Goal: Task Accomplishment & Management: Complete application form

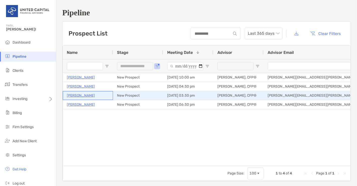
click at [85, 94] on p "Lynsey Vallandingham" at bounding box center [81, 95] width 28 height 6
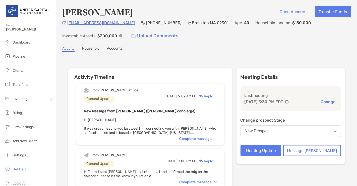
click at [217, 137] on div "Complete message" at bounding box center [197, 139] width 37 height 4
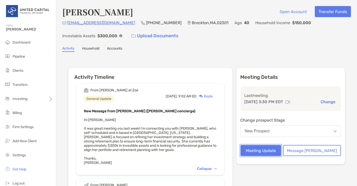
click at [282, 147] on button "Meeting Update" at bounding box center [261, 150] width 41 height 11
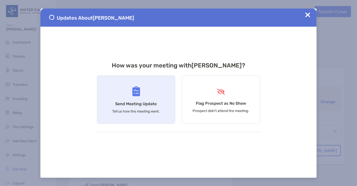
click at [146, 91] on div "Send Meeting Update Tell us how the meeting went." at bounding box center [136, 99] width 78 height 48
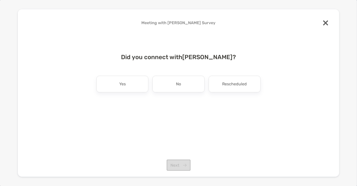
click at [146, 91] on div "Yes" at bounding box center [123, 84] width 52 height 17
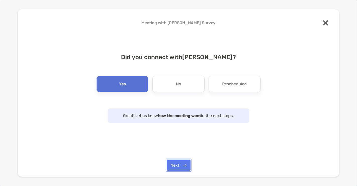
click at [178, 166] on button "Next" at bounding box center [179, 164] width 24 height 11
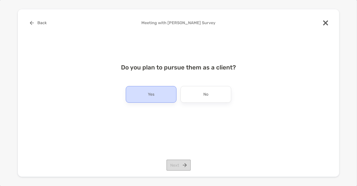
click at [161, 98] on div "Yes" at bounding box center [151, 94] width 51 height 17
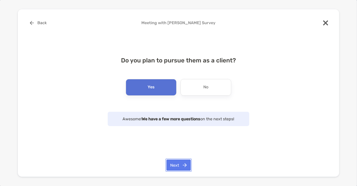
click at [177, 162] on button "Next" at bounding box center [179, 164] width 24 height 11
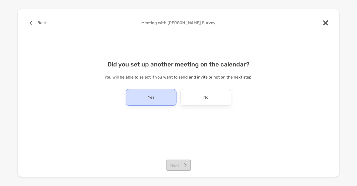
click at [156, 91] on div "Yes" at bounding box center [151, 97] width 51 height 17
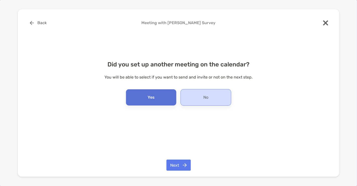
click at [204, 99] on p "No" at bounding box center [206, 97] width 5 height 8
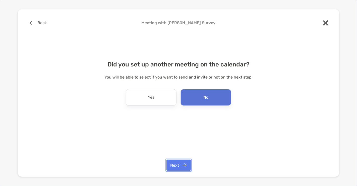
click at [184, 163] on button "Next" at bounding box center [179, 164] width 24 height 11
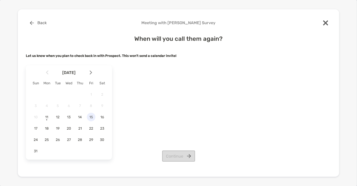
click at [91, 119] on span "15" at bounding box center [91, 117] width 9 height 4
click at [179, 158] on button "Continue" at bounding box center [178, 155] width 33 height 11
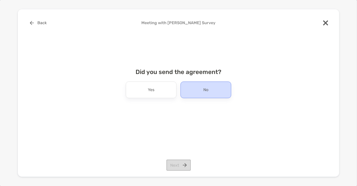
click at [195, 88] on div "No" at bounding box center [206, 89] width 51 height 17
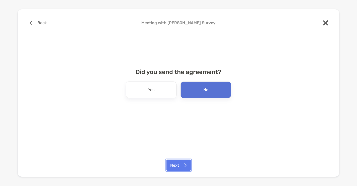
click at [171, 163] on button "Next" at bounding box center [179, 164] width 24 height 11
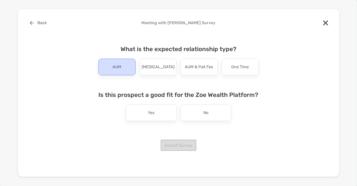
click at [113, 72] on div "AUM" at bounding box center [117, 67] width 37 height 17
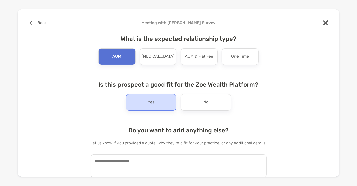
click at [148, 109] on div "Yes" at bounding box center [151, 102] width 51 height 17
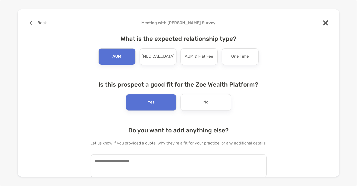
click at [132, 160] on textarea at bounding box center [179, 165] width 176 height 23
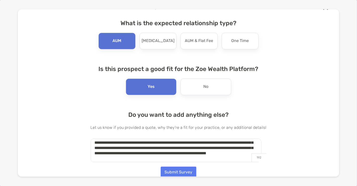
scroll to position [39, 0]
type textarea "**********"
click at [176, 171] on button "Submit Survey" at bounding box center [179, 171] width 36 height 11
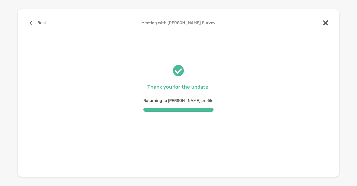
scroll to position [0, 0]
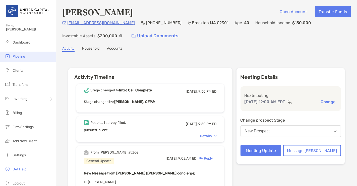
click at [24, 54] on span "Pipeline" at bounding box center [19, 56] width 13 height 4
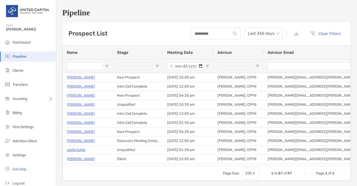
type input "**********"
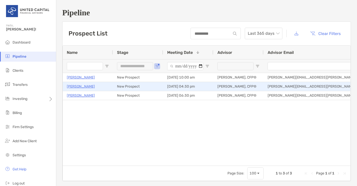
click at [74, 85] on p "Gaurav Ray Chaudhury" at bounding box center [81, 86] width 28 height 6
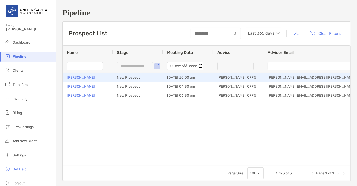
click at [88, 78] on p "[PERSON_NAME]" at bounding box center [81, 77] width 28 height 6
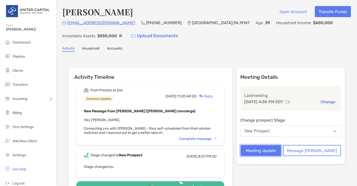
click at [282, 150] on button "Meeting Update" at bounding box center [261, 150] width 41 height 11
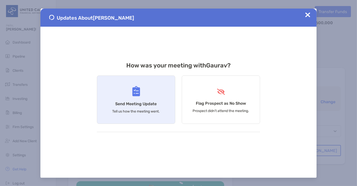
click at [158, 105] on div "Send Meeting Update Tell us how the meeting went." at bounding box center [136, 99] width 78 height 48
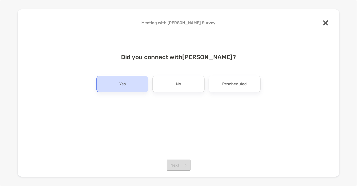
click at [137, 90] on div "Yes" at bounding box center [123, 84] width 52 height 17
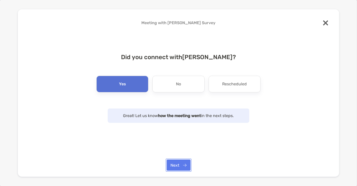
click at [173, 165] on button "Next" at bounding box center [179, 164] width 24 height 11
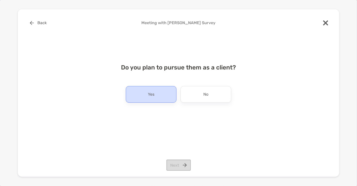
click at [167, 98] on div "Yes" at bounding box center [151, 94] width 51 height 17
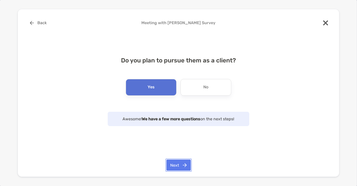
click at [177, 170] on button "Next" at bounding box center [179, 164] width 24 height 11
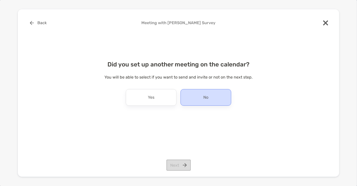
click at [221, 97] on div "No" at bounding box center [206, 97] width 51 height 17
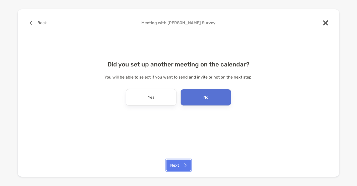
click at [182, 165] on button "Next" at bounding box center [179, 164] width 24 height 11
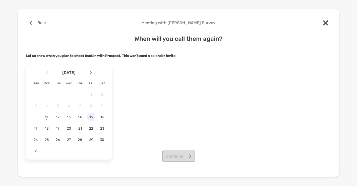
click at [91, 119] on span "15" at bounding box center [91, 117] width 9 height 4
click at [184, 156] on button "Continue" at bounding box center [178, 155] width 33 height 11
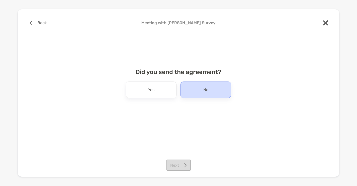
click at [192, 97] on div "No" at bounding box center [206, 89] width 51 height 17
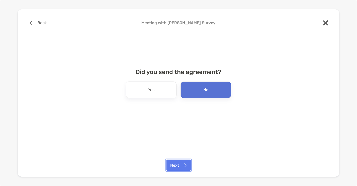
click at [177, 165] on button "Next" at bounding box center [179, 164] width 24 height 11
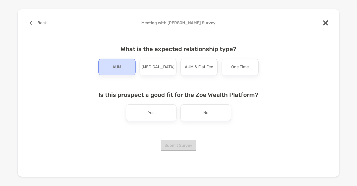
click at [128, 71] on div "AUM" at bounding box center [117, 67] width 37 height 17
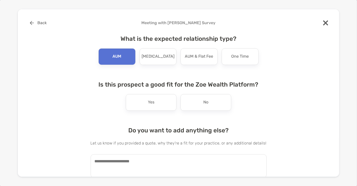
click at [154, 111] on div "What is the expected relationship type? AUM Retainer AUM & Flat Fee One Time Is…" at bounding box center [179, 104] width 176 height 150
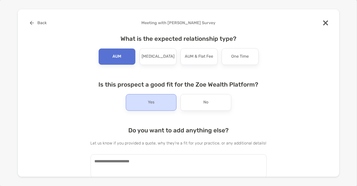
click at [154, 107] on div "Yes" at bounding box center [151, 102] width 51 height 17
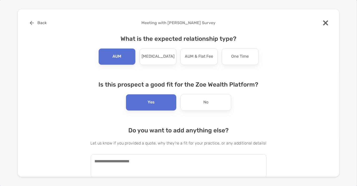
click at [131, 161] on textarea at bounding box center [179, 165] width 176 height 23
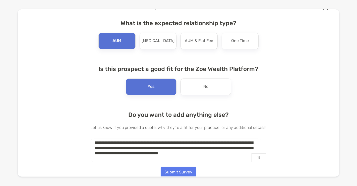
scroll to position [16, 0]
type textarea "**********"
click at [184, 166] on button "Submit Survey" at bounding box center [179, 171] width 36 height 11
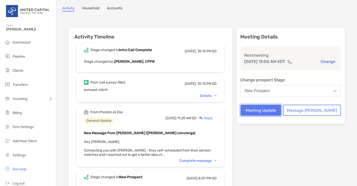
scroll to position [39, 0]
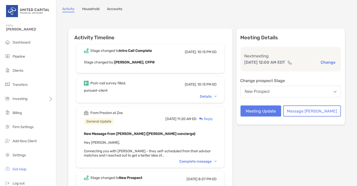
click at [213, 95] on div "Details" at bounding box center [208, 96] width 17 height 4
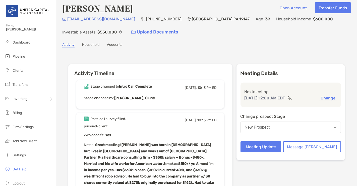
scroll to position [0, 0]
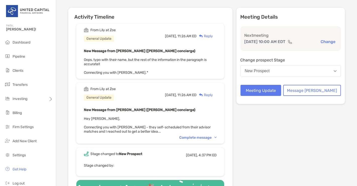
scroll to position [60, 0]
click at [209, 140] on div "From [PERSON_NAME] at [PERSON_NAME] General Update [DATE], 11:26 AM ED Reply Ne…" at bounding box center [150, 112] width 148 height 61
click at [208, 135] on div "Complete message" at bounding box center [197, 137] width 37 height 4
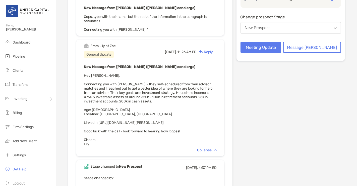
scroll to position [103, 0]
drag, startPoint x: 204, startPoint y: 123, endPoint x: 106, endPoint y: 124, distance: 98.1
click at [106, 124] on div "New Message from [PERSON_NAME] ([PERSON_NAME] concierge) Hey [PERSON_NAME], Con…" at bounding box center [150, 104] width 133 height 82
copy span "[URL][DOMAIN_NAME][PERSON_NAME]"
click at [280, 67] on div "Meeting Details Next meeting [DATE] 10:00 AM EDT Change Change prospect Stage N…" at bounding box center [291, 96] width 109 height 263
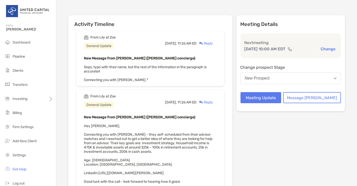
scroll to position [52, 0]
